Goal: Task Accomplishment & Management: Manage account settings

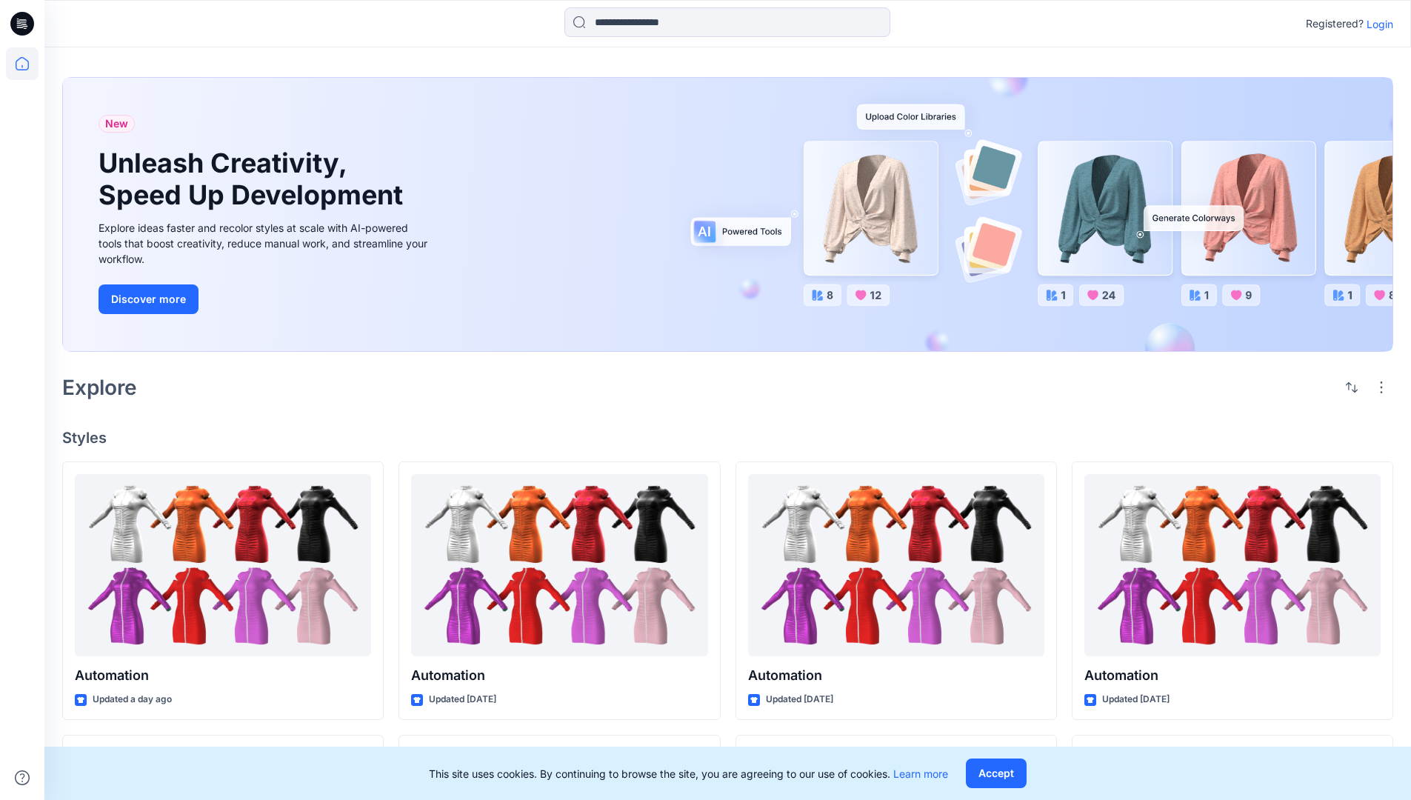
click at [1376, 24] on p "Login" at bounding box center [1380, 24] width 27 height 16
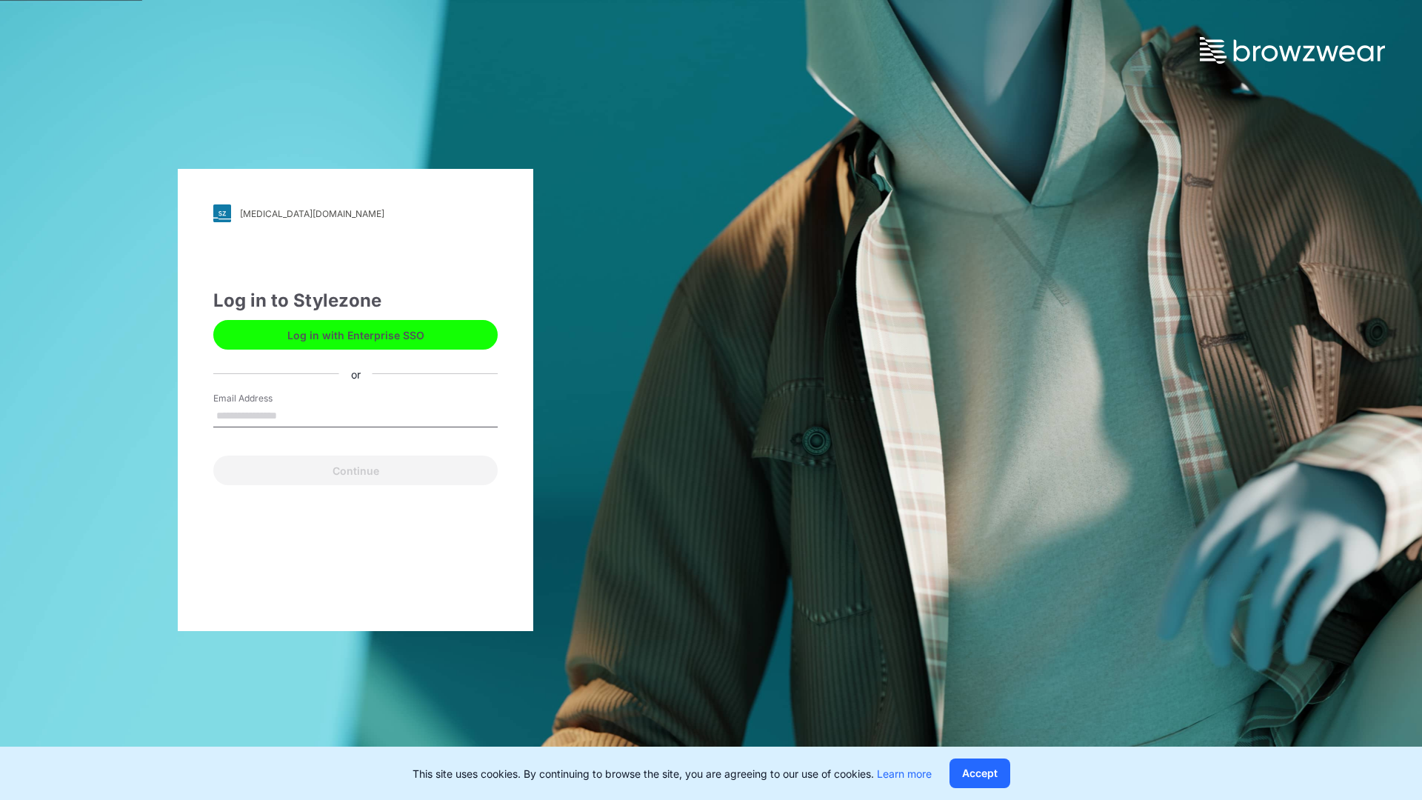
click at [293, 415] on input "Email Address" at bounding box center [355, 416] width 284 height 22
type input "*"
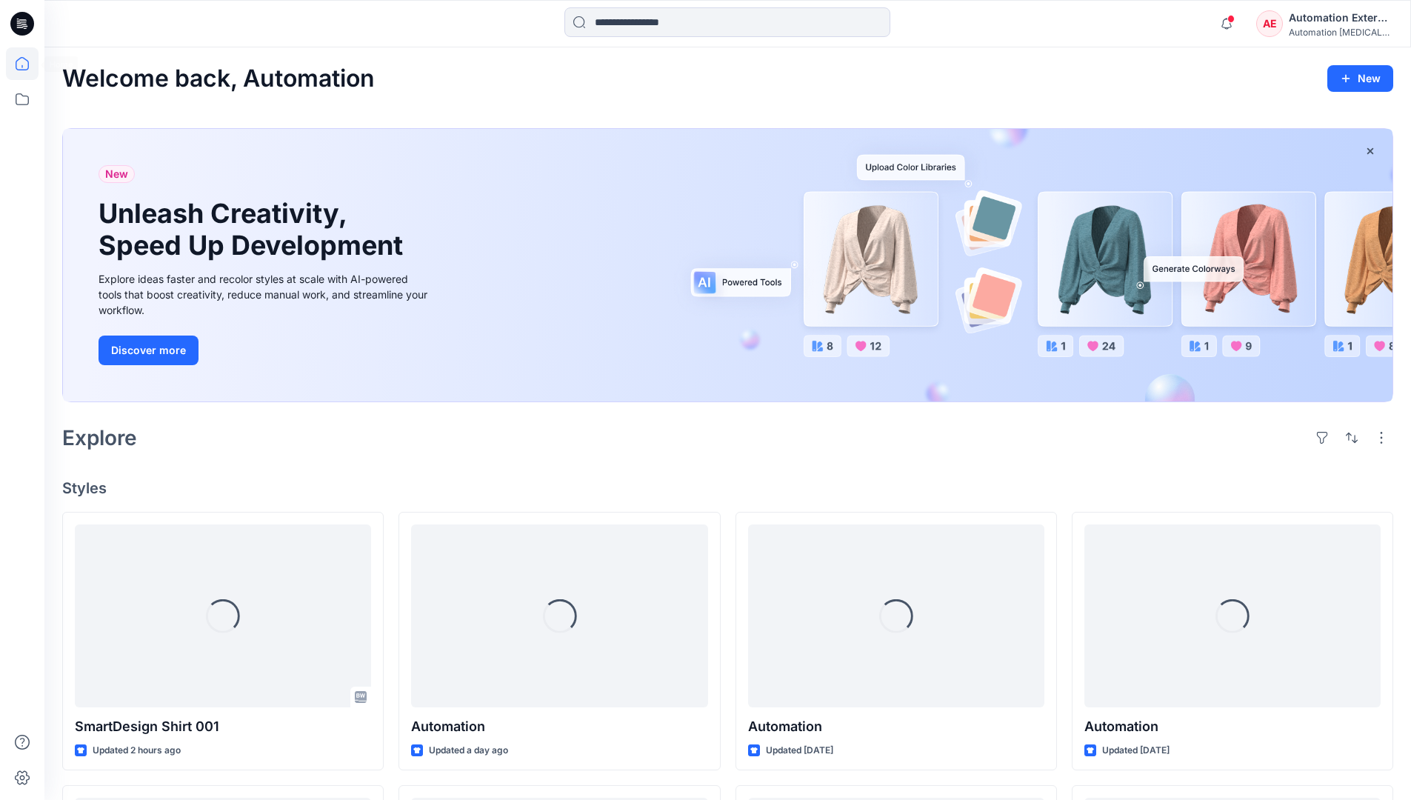
click at [28, 64] on icon at bounding box center [22, 63] width 13 height 13
click at [1289, 24] on div "Automation External" at bounding box center [1341, 18] width 104 height 18
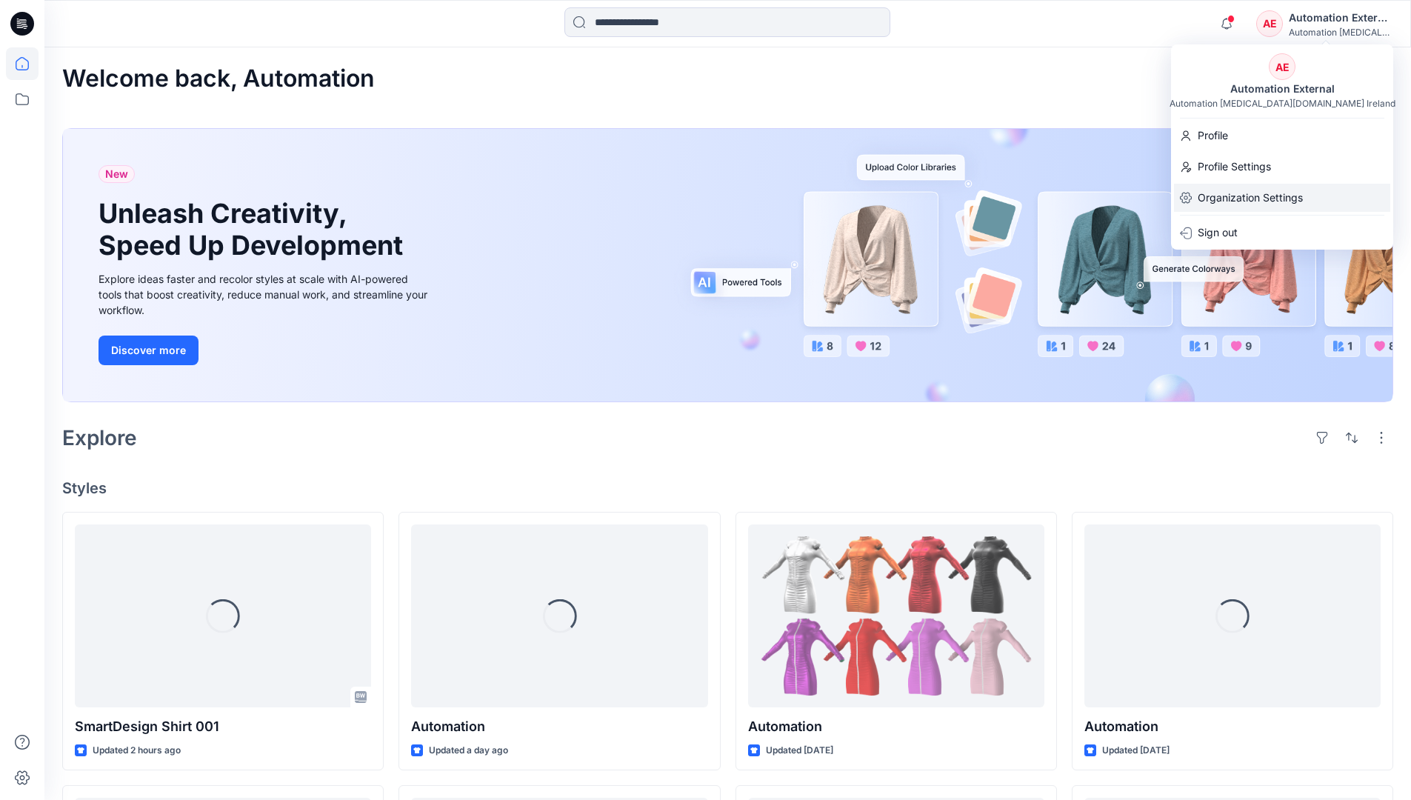
click at [1240, 190] on p "Organization Settings" at bounding box center [1250, 198] width 105 height 28
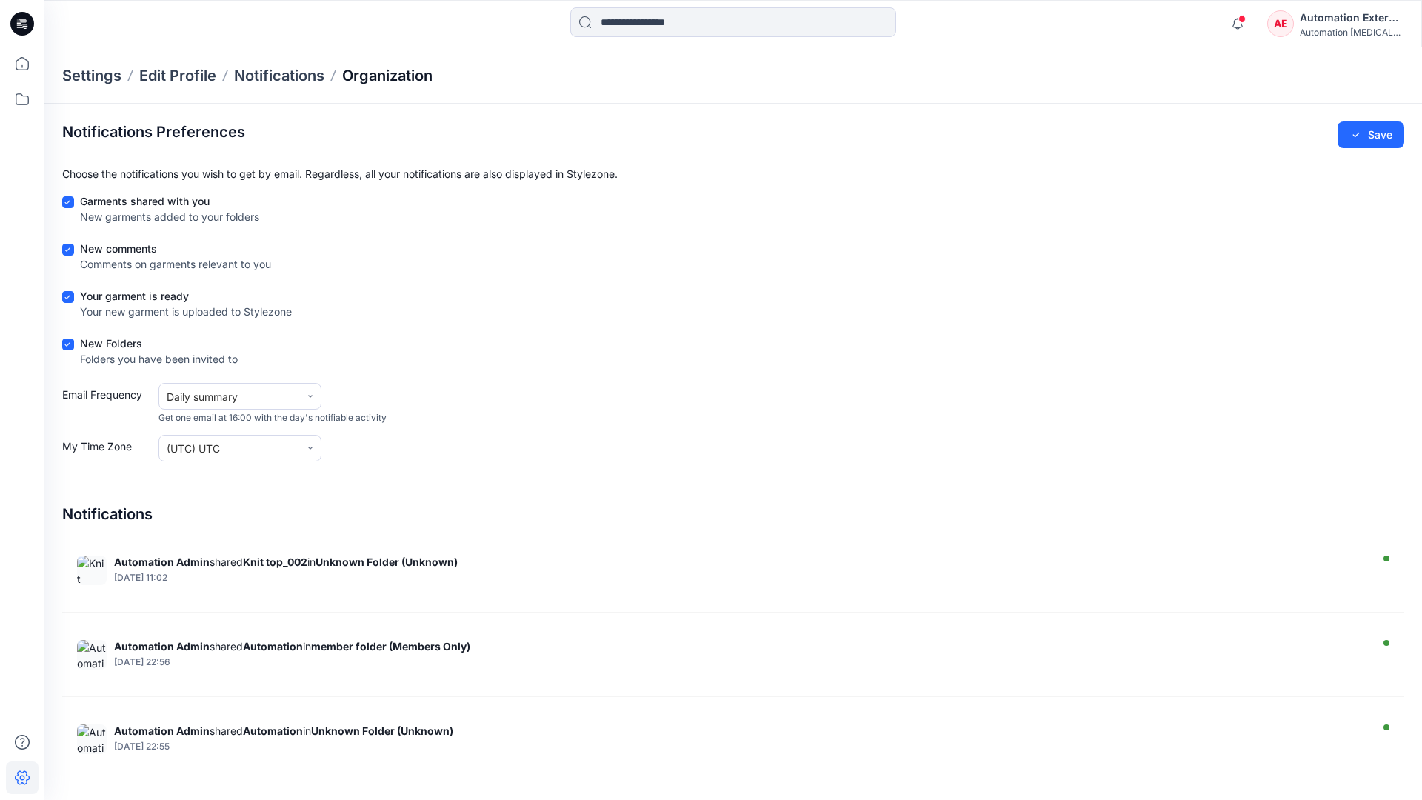
click at [416, 77] on p "Organization" at bounding box center [387, 75] width 90 height 21
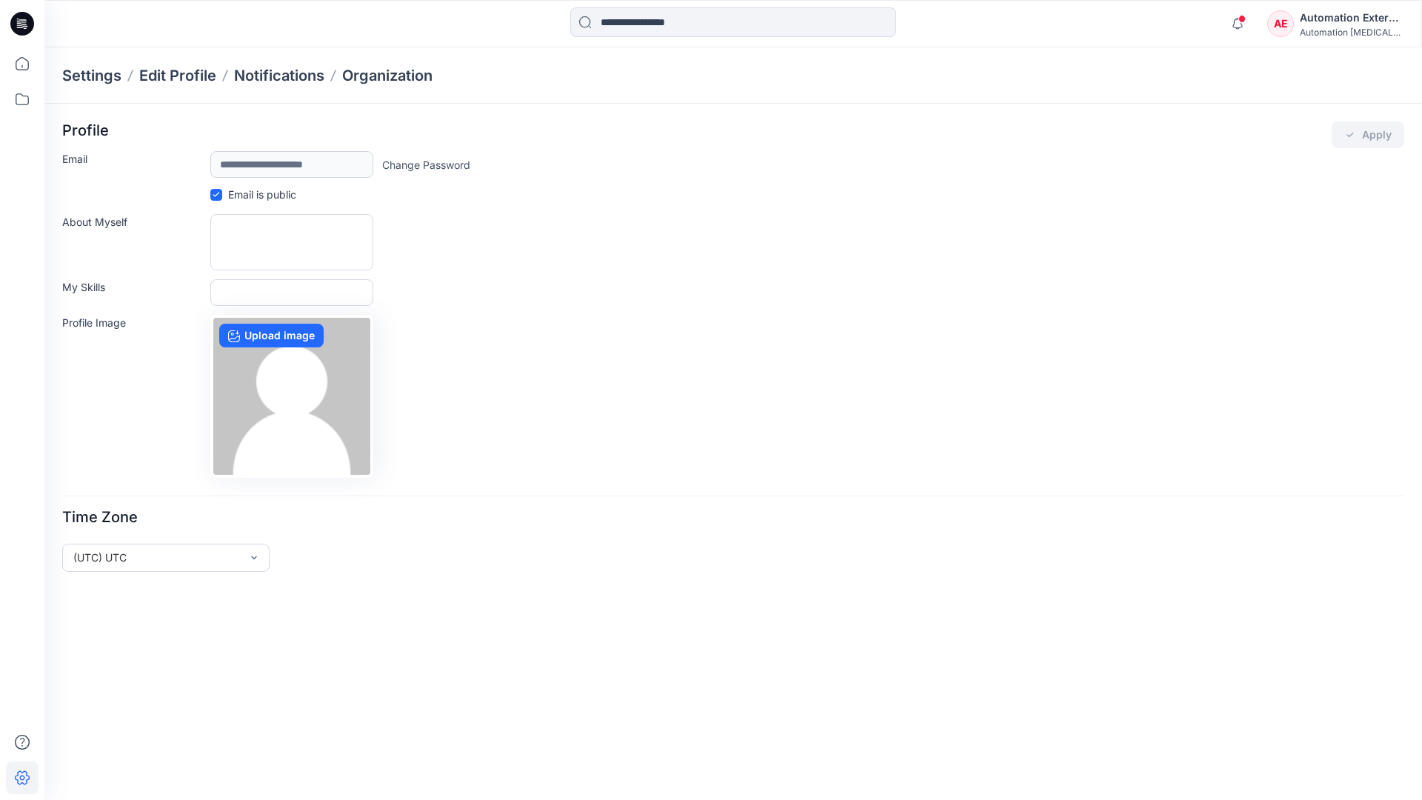
click at [1352, 23] on div "Automation External" at bounding box center [1352, 18] width 104 height 18
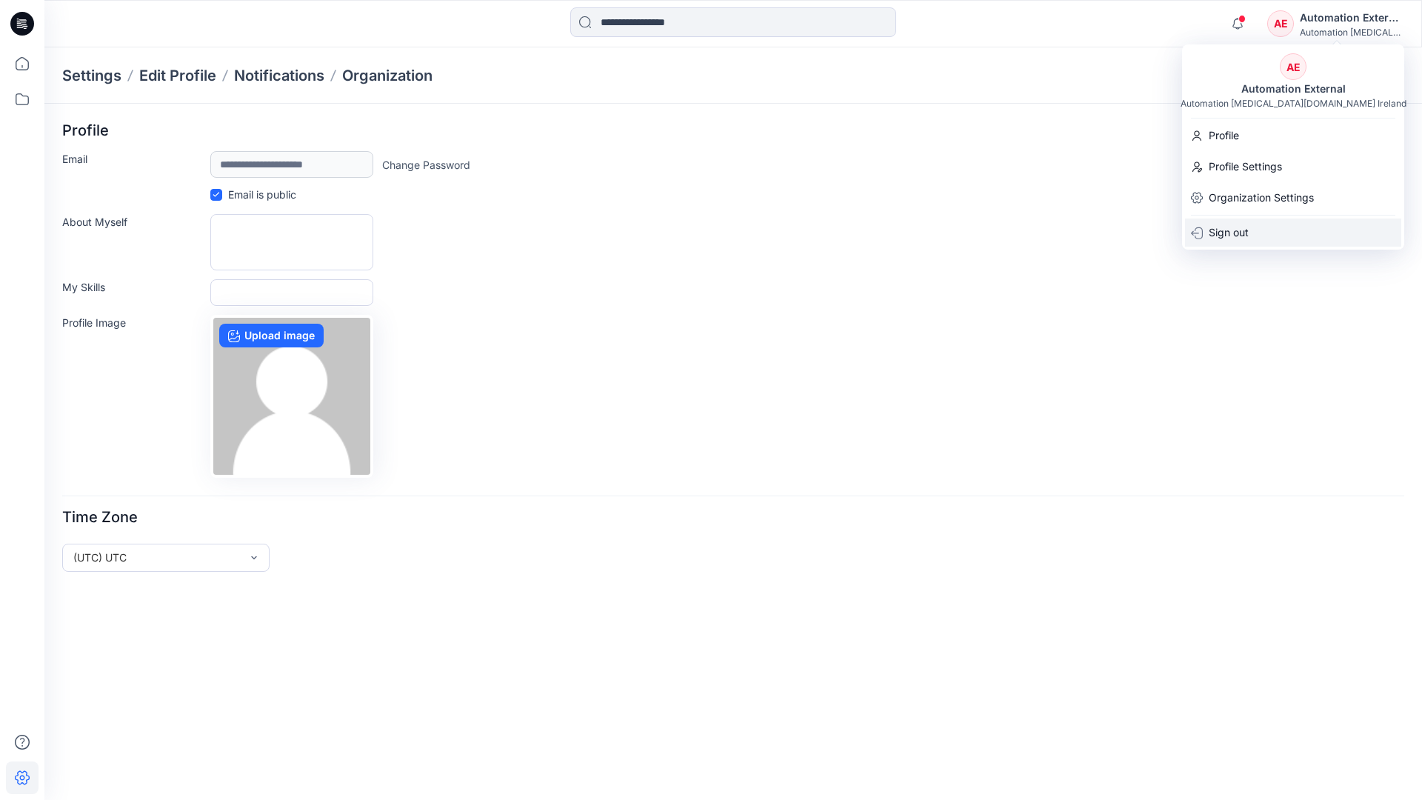
click at [1257, 230] on div "Sign out" at bounding box center [1293, 232] width 216 height 28
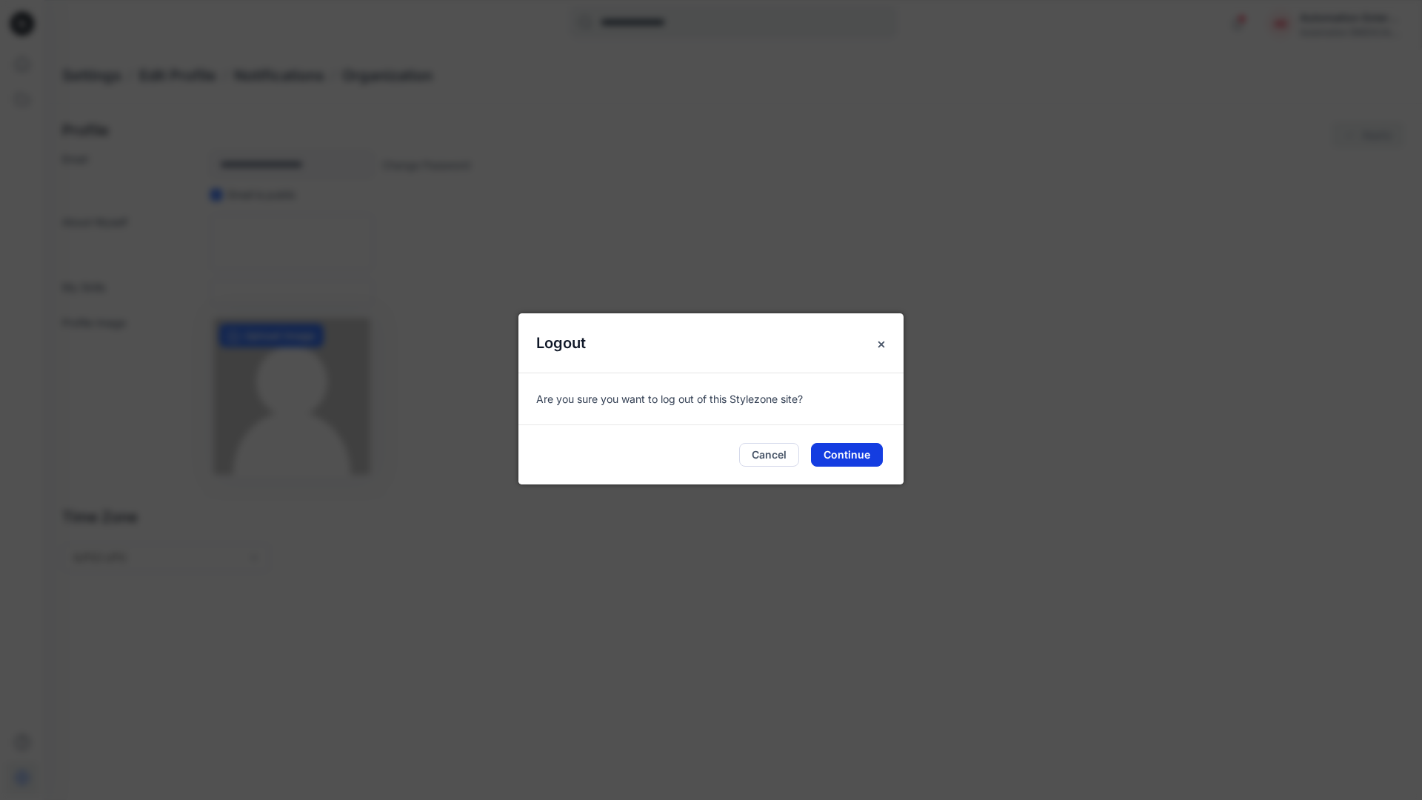
click at [856, 449] on button "Continue" at bounding box center [847, 455] width 72 height 24
